Goal: Transaction & Acquisition: Purchase product/service

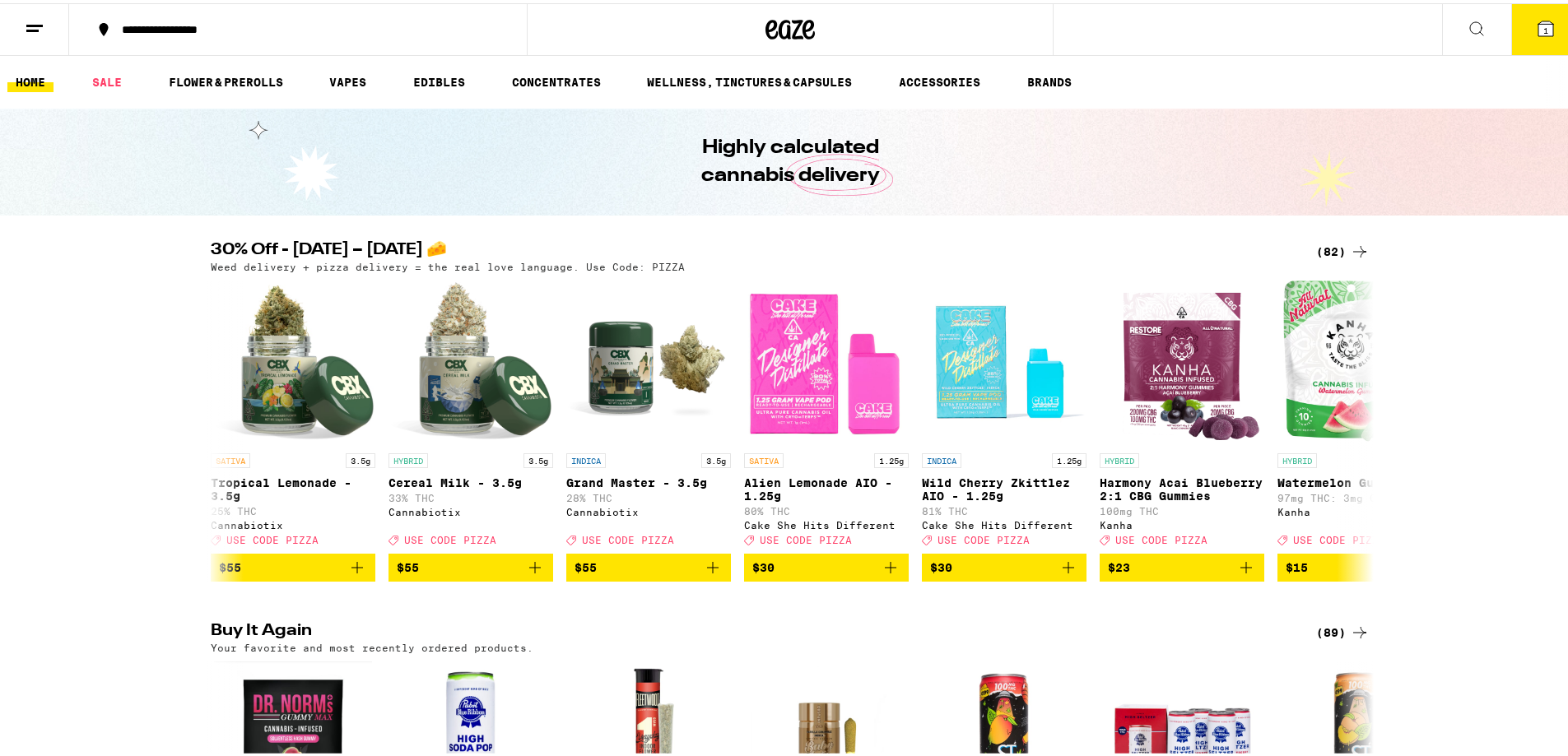
click at [33, 27] on line at bounding box center [33, 27] width 12 height 0
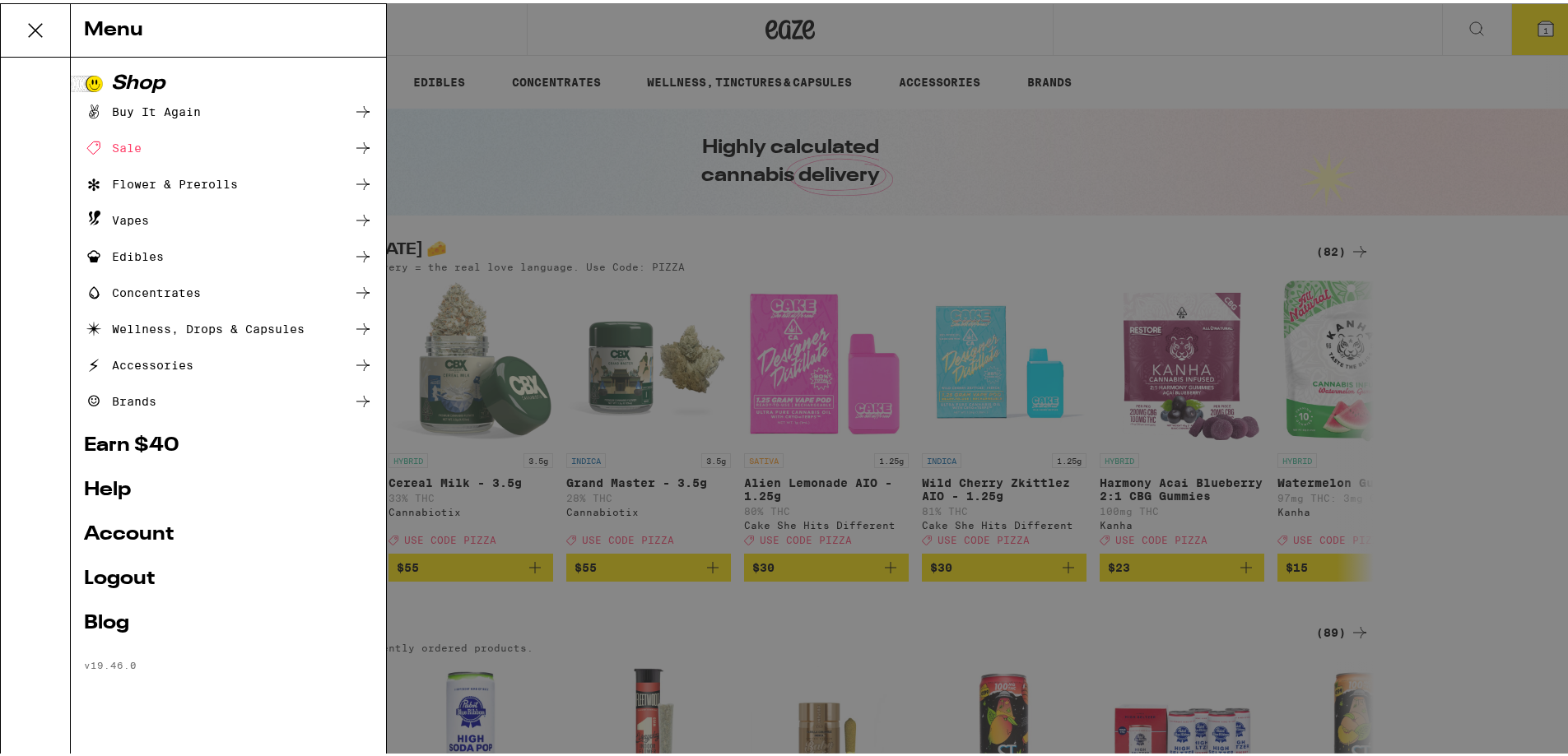
drag, startPoint x: 1502, startPoint y: 313, endPoint x: 1500, endPoint y: 329, distance: 16.1
click at [1502, 314] on div "Menu Shop Buy It Again Sale Flower & Prerolls Vapes Edibles Concentrates Wellne…" at bounding box center [790, 378] width 1580 height 756
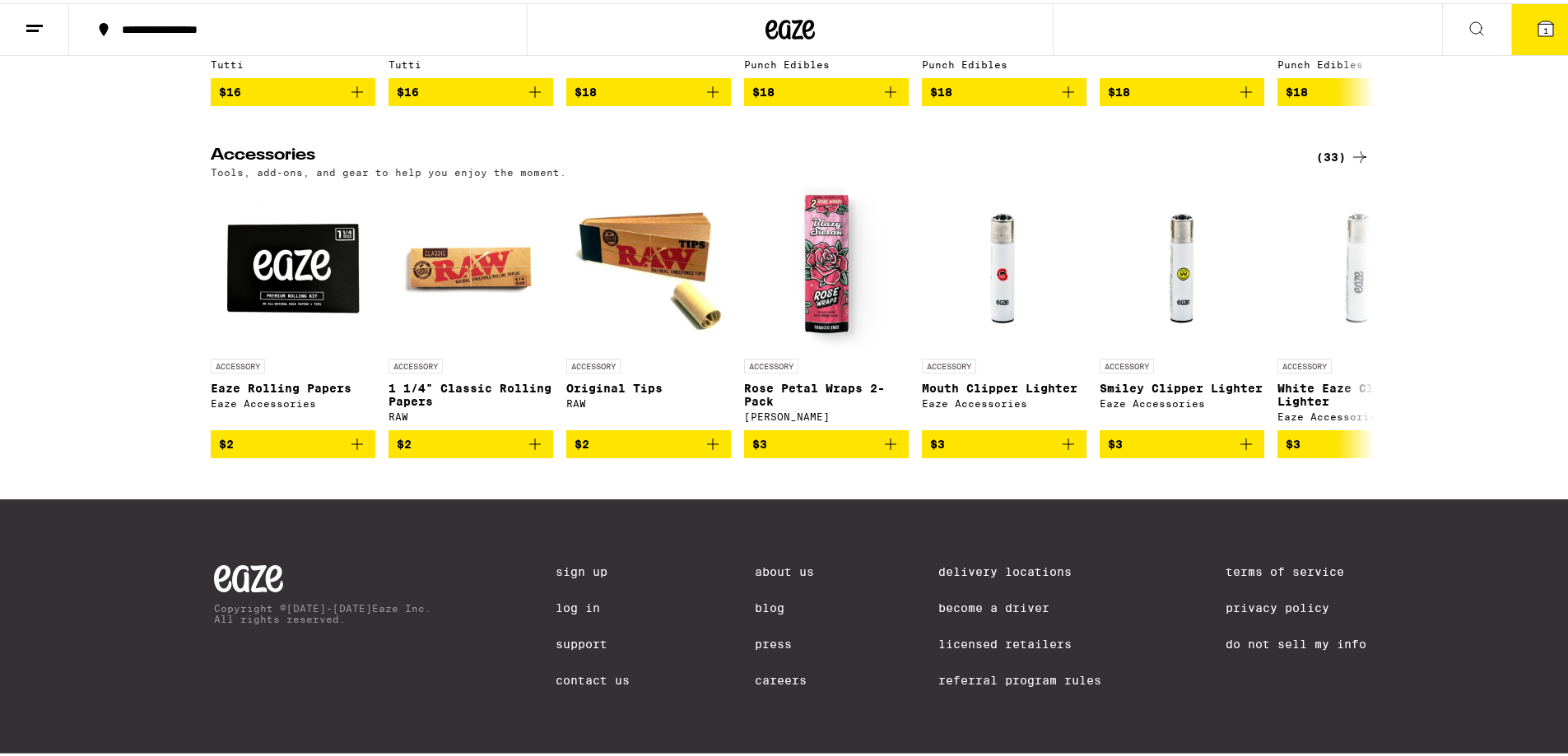
scroll to position [6429, 0]
click at [985, 602] on link "Become a Driver" at bounding box center [1020, 605] width 163 height 13
